Goal: Find specific page/section: Find specific page/section

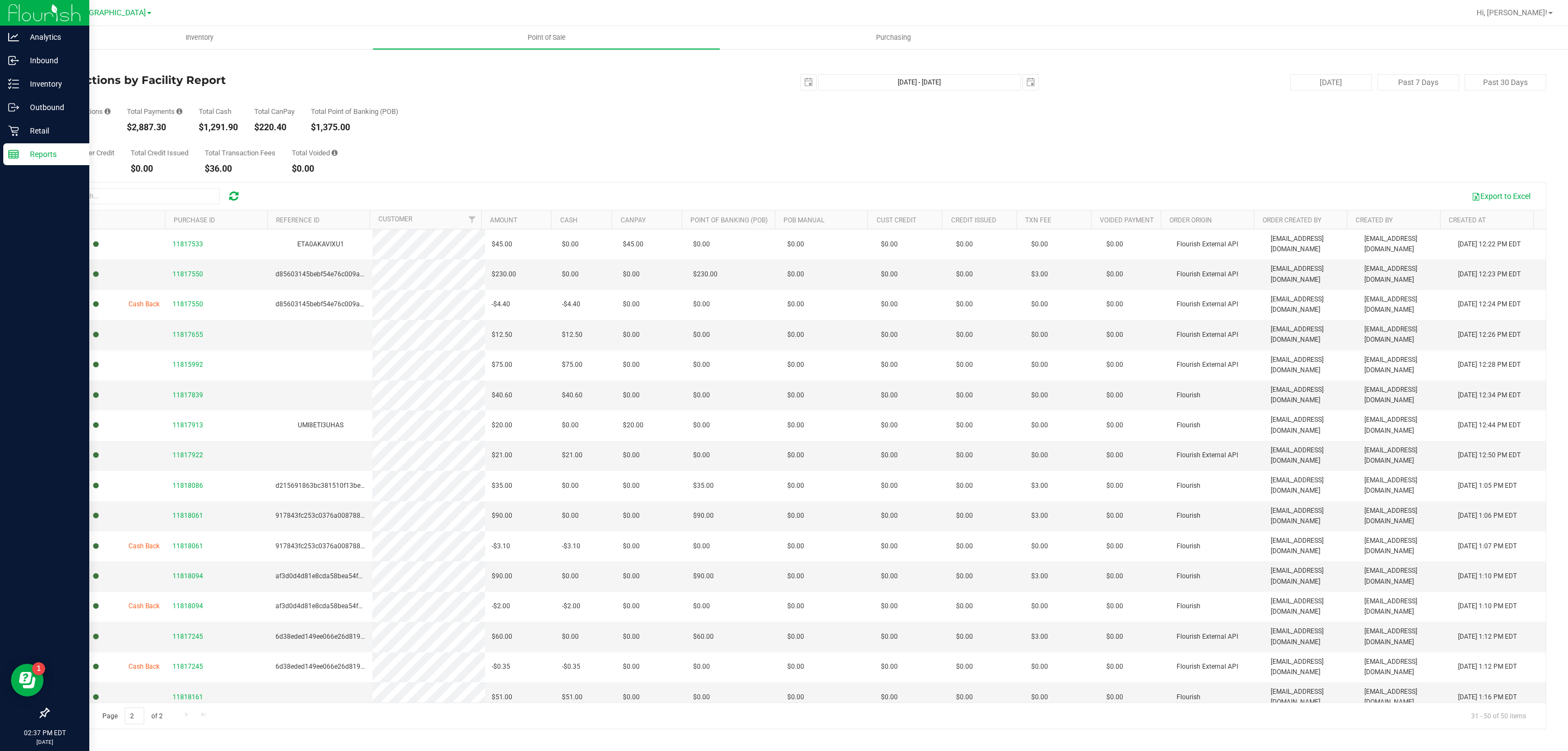
scroll to position [9, 0]
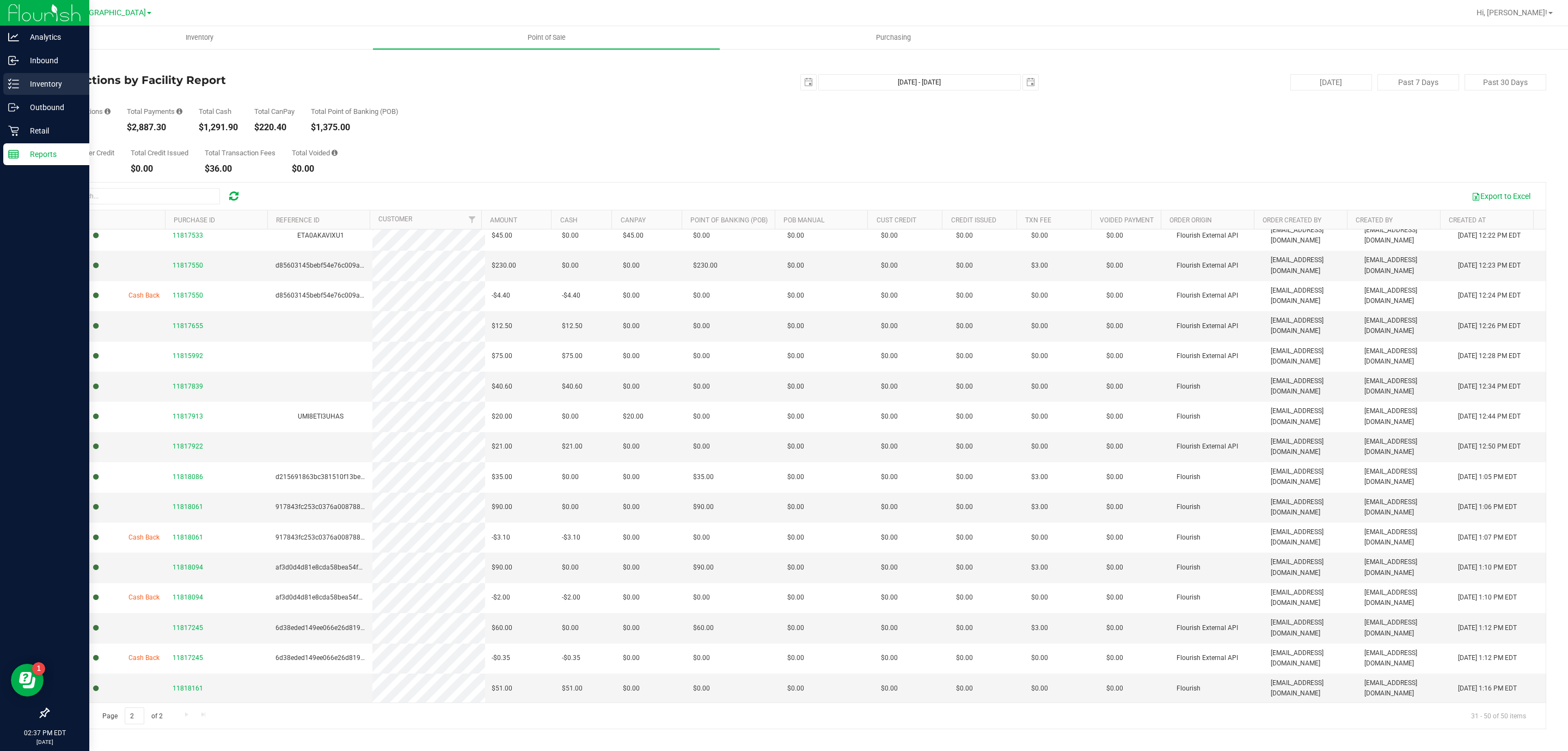
click at [54, 80] on p "Inventory" at bounding box center [51, 83] width 65 height 13
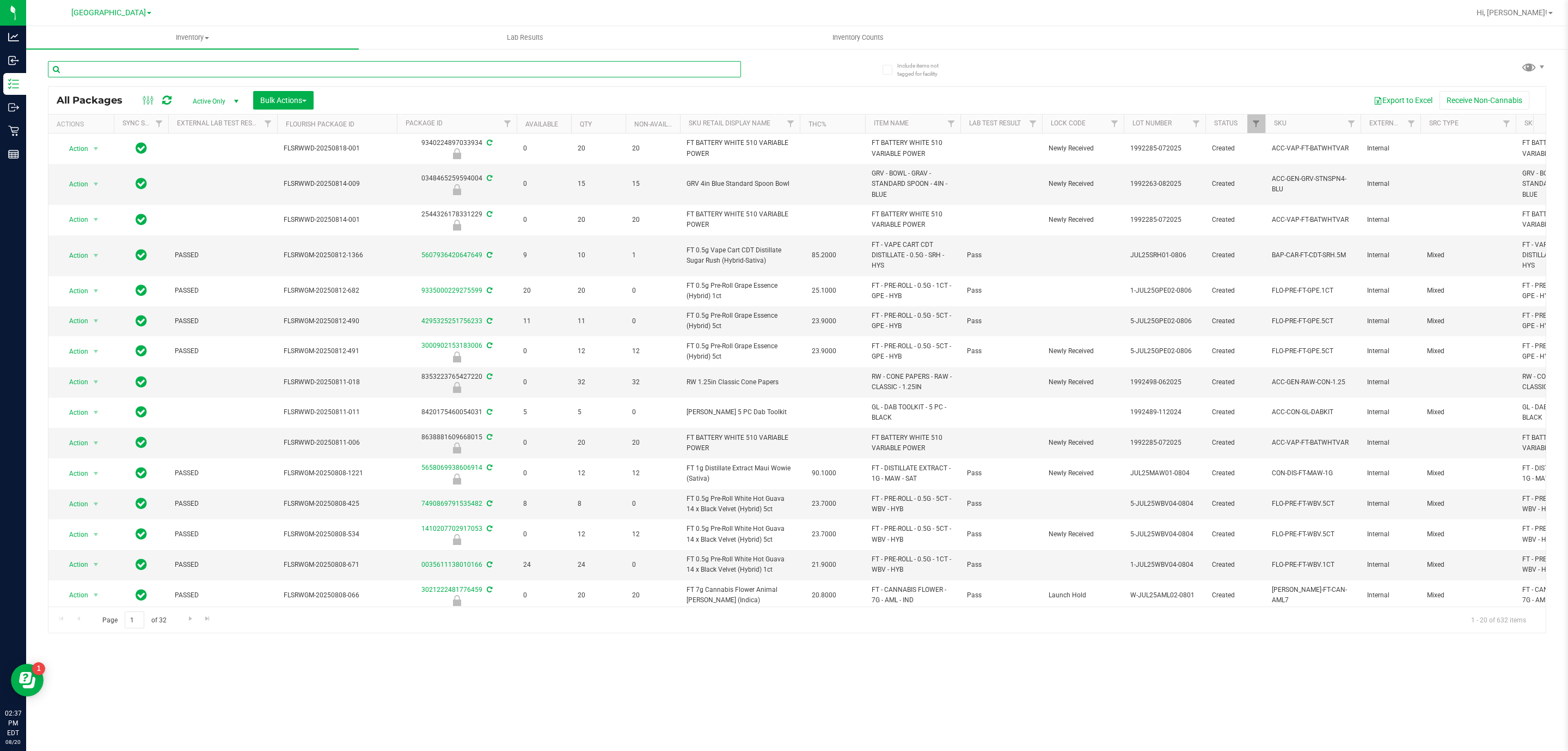
click at [239, 65] on input "text" at bounding box center [394, 69] width 693 height 16
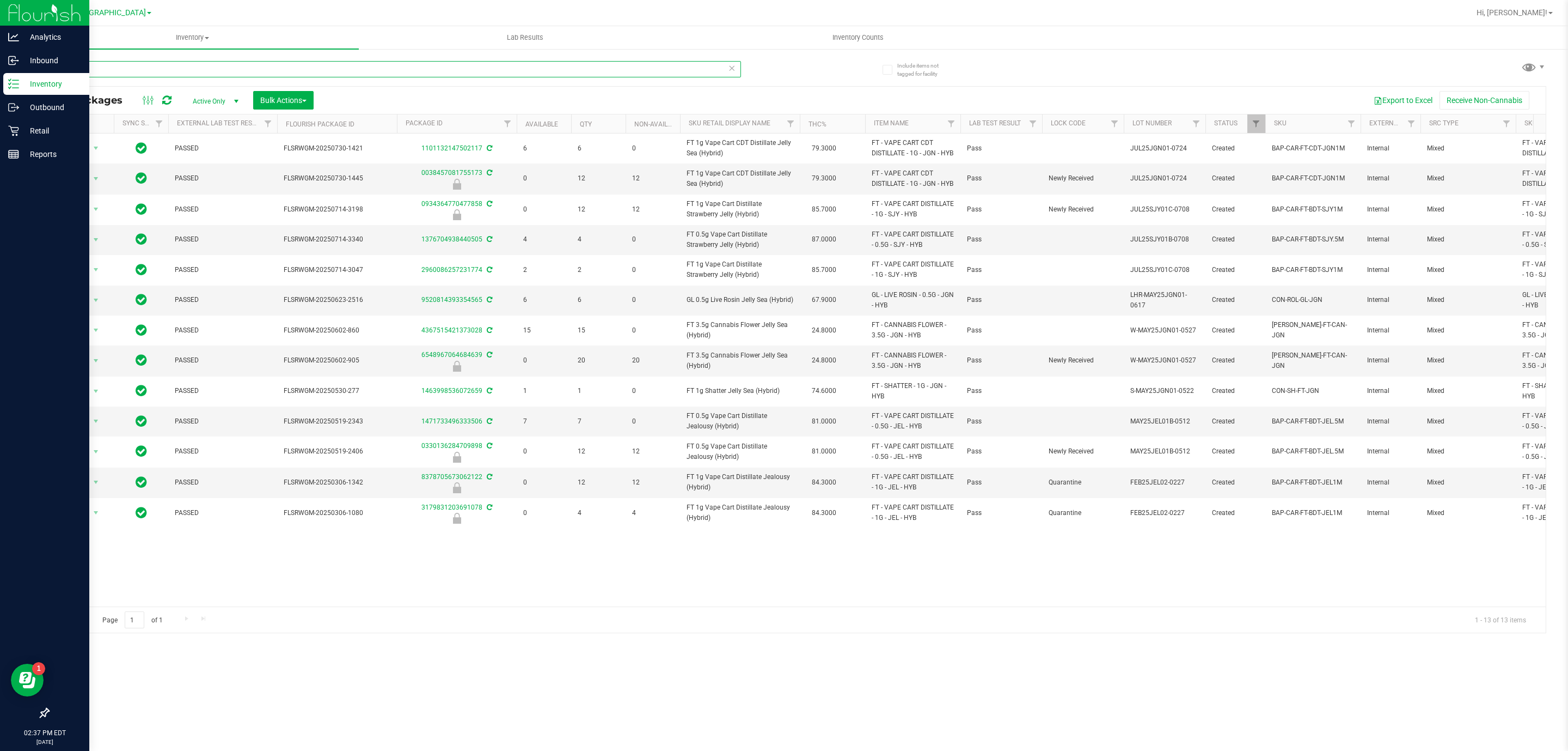
drag, startPoint x: 129, startPoint y: 61, endPoint x: 19, endPoint y: 2, distance: 124.8
click at [0, 31] on div "Analytics Inbound Inventory Outbound Retail Reports 02:37 PM EDT [DATE] 08/20 […" at bounding box center [784, 375] width 1568 height 751
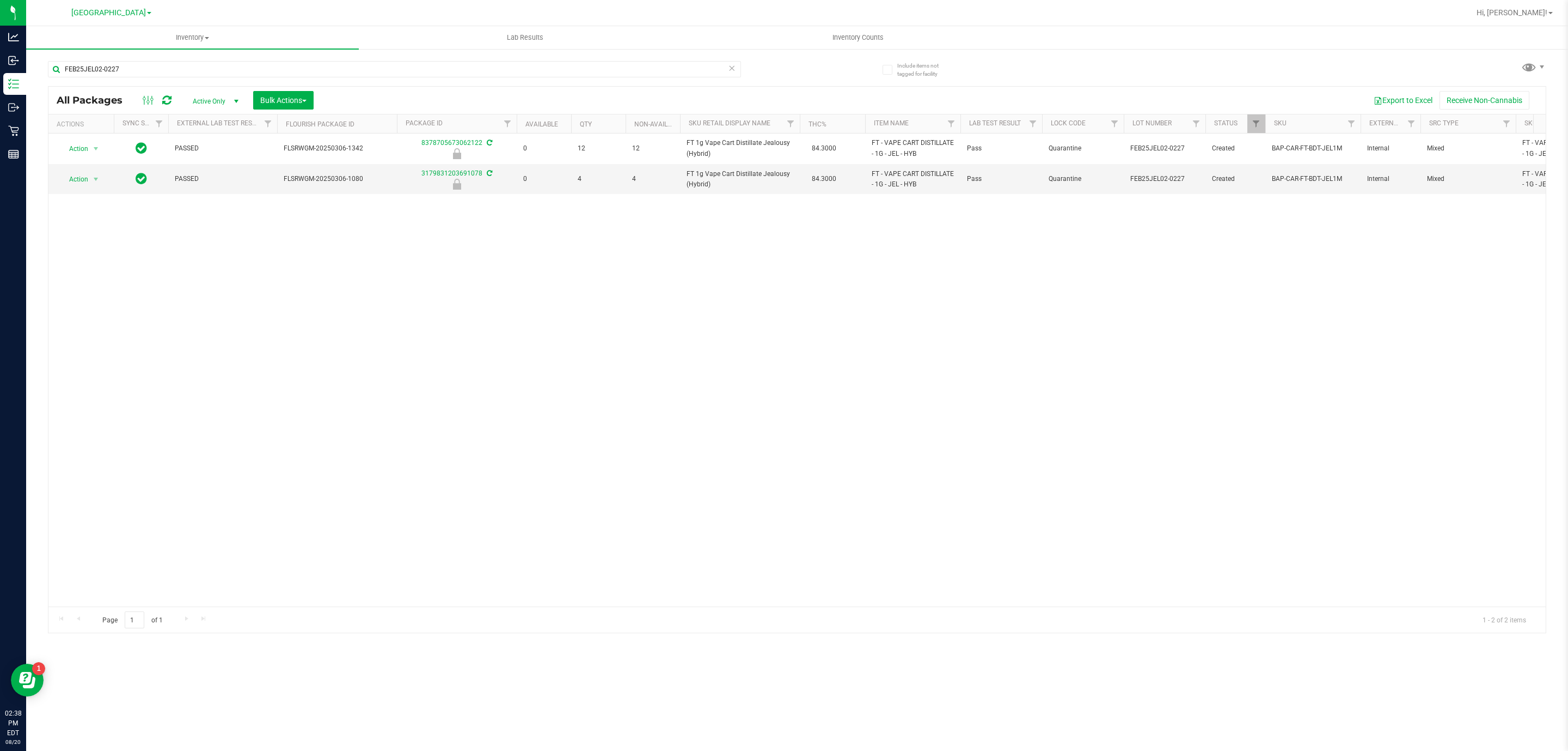
click at [536, 255] on div "Action Action Edit attributes Global inventory Locate package Package audit log…" at bounding box center [797, 370] width 1497 height 473
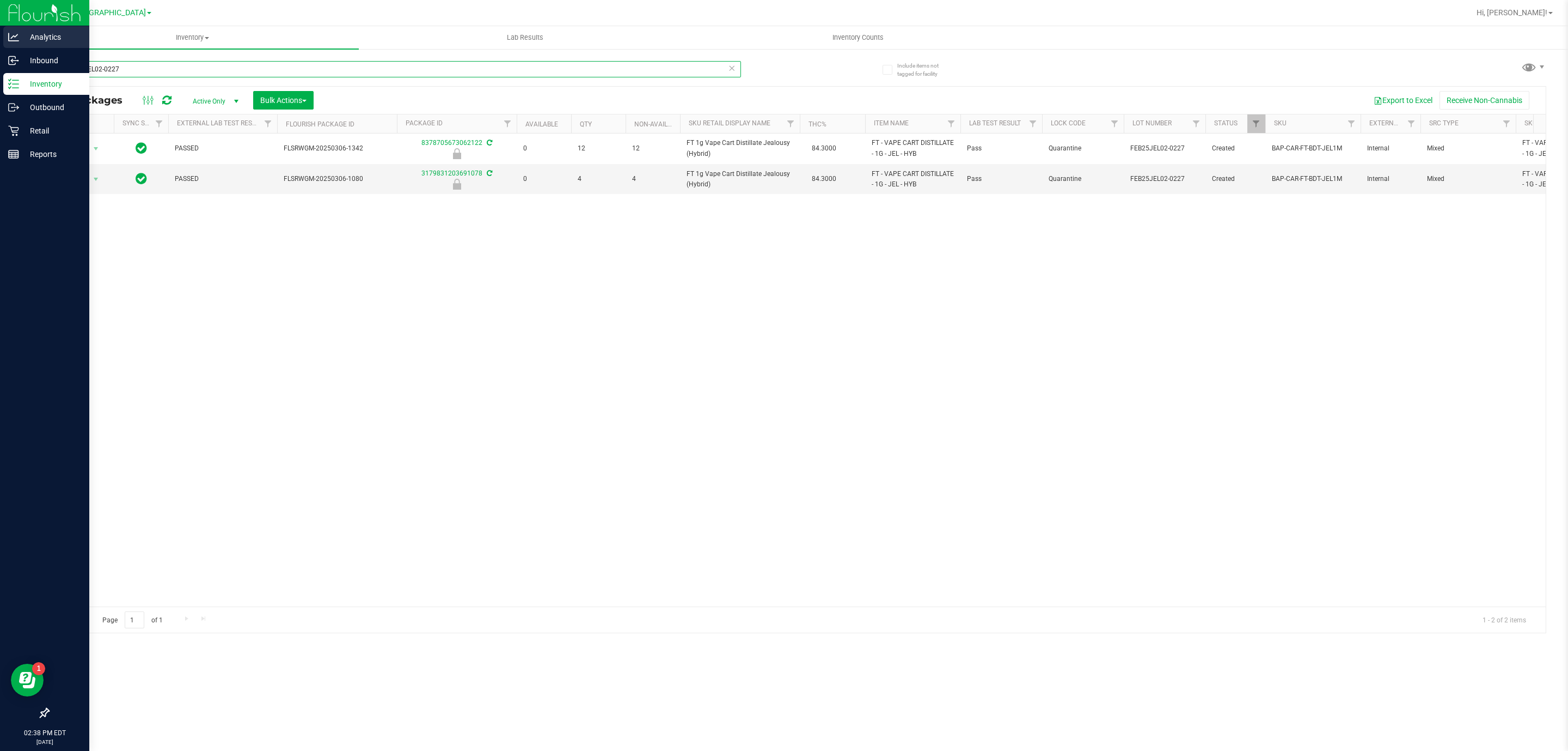
drag, startPoint x: 141, startPoint y: 64, endPoint x: 0, endPoint y: 38, distance: 143.4
click at [0, 46] on div "Analytics Inbound Inventory Outbound Retail Reports 02:38 PM EDT [DATE] 08/20 […" at bounding box center [784, 375] width 1568 height 751
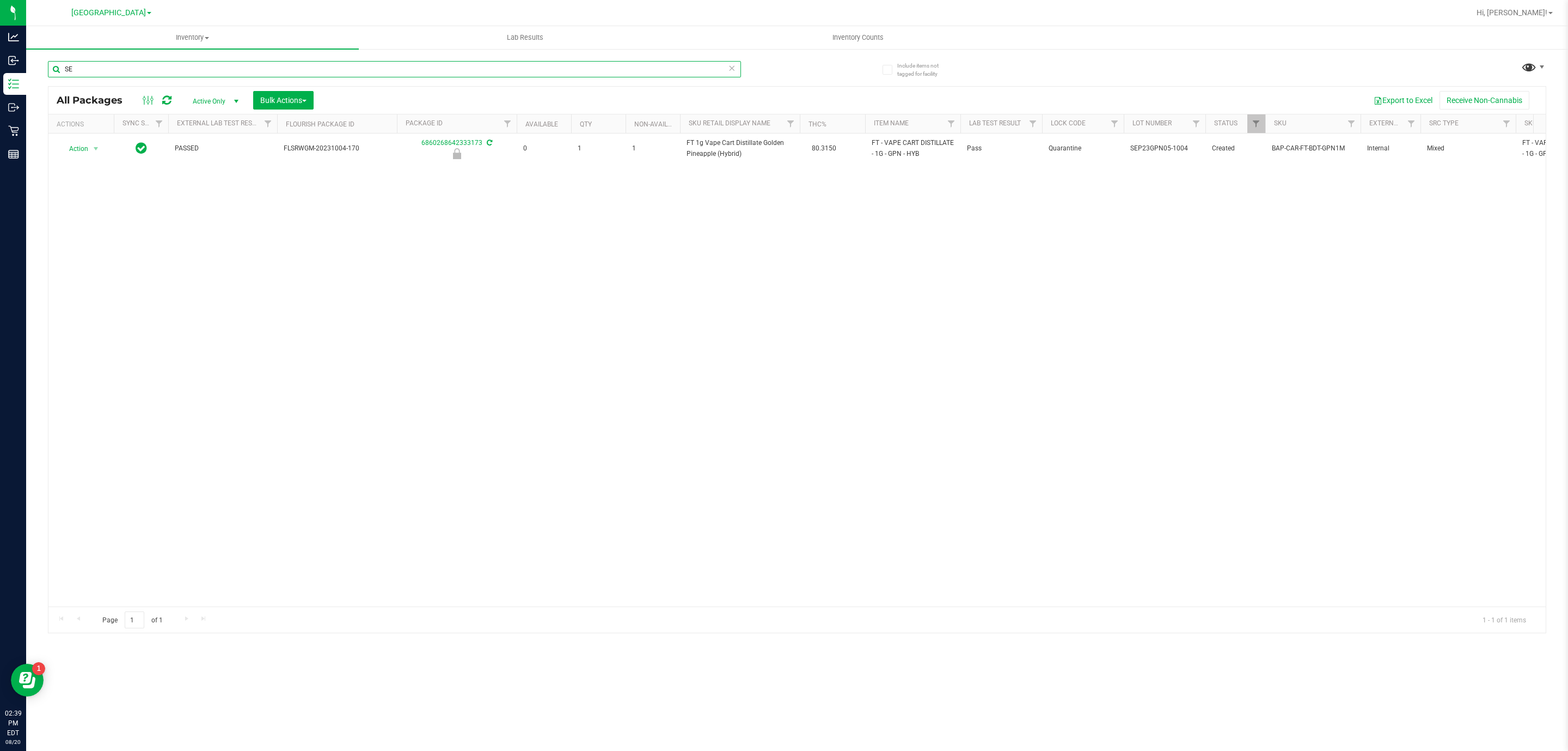
type input "S"
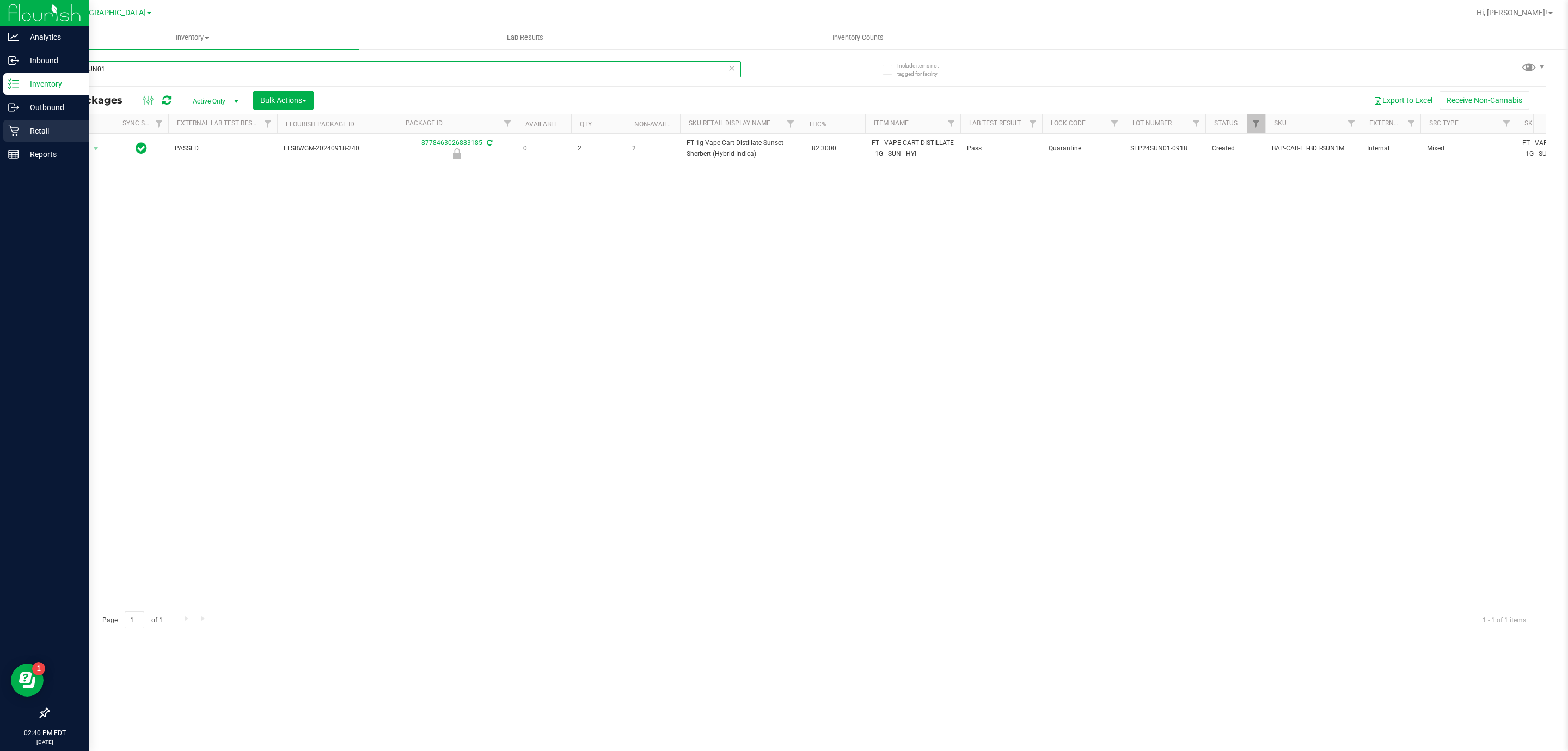
type input "SEP24SUN01"
click at [5, 135] on div "Retail" at bounding box center [46, 131] width 86 height 22
